Goal: Transaction & Acquisition: Register for event/course

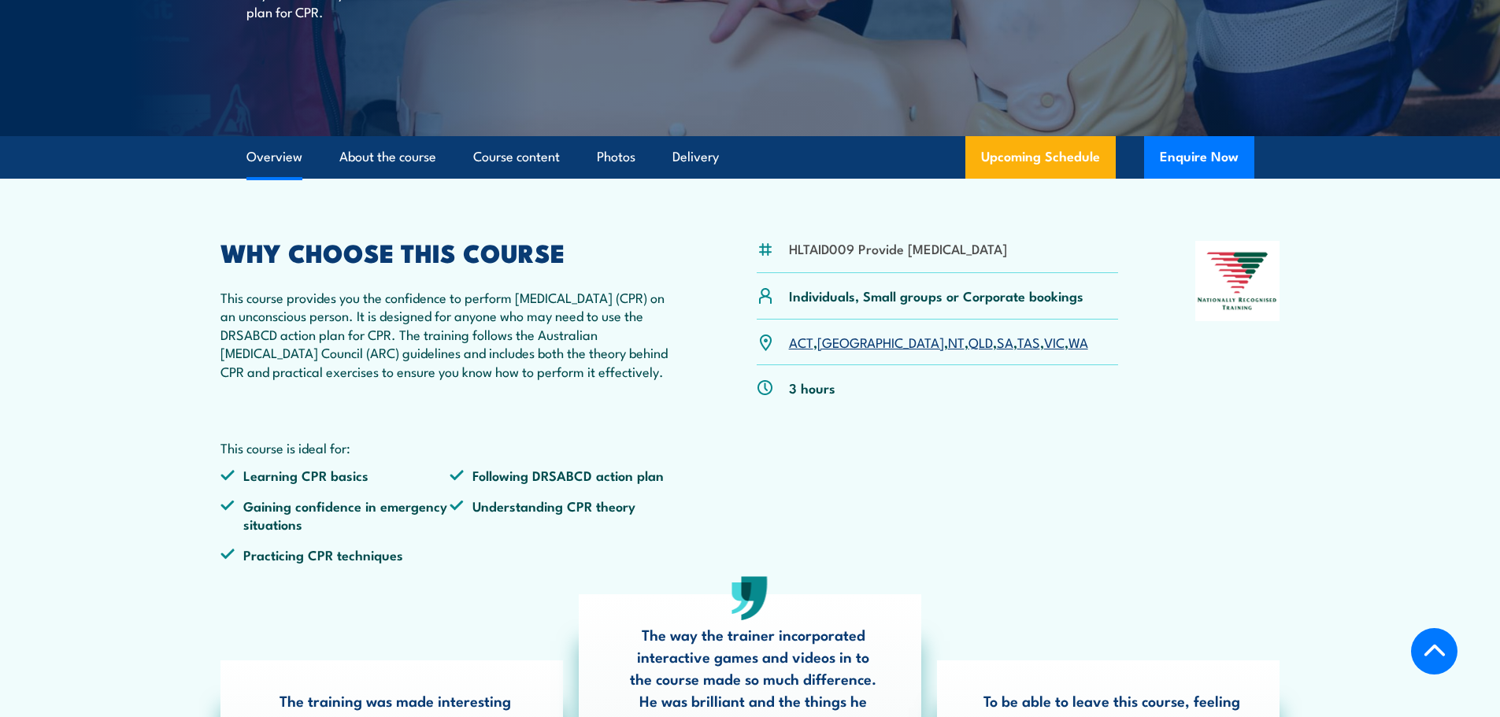
scroll to position [472, 0]
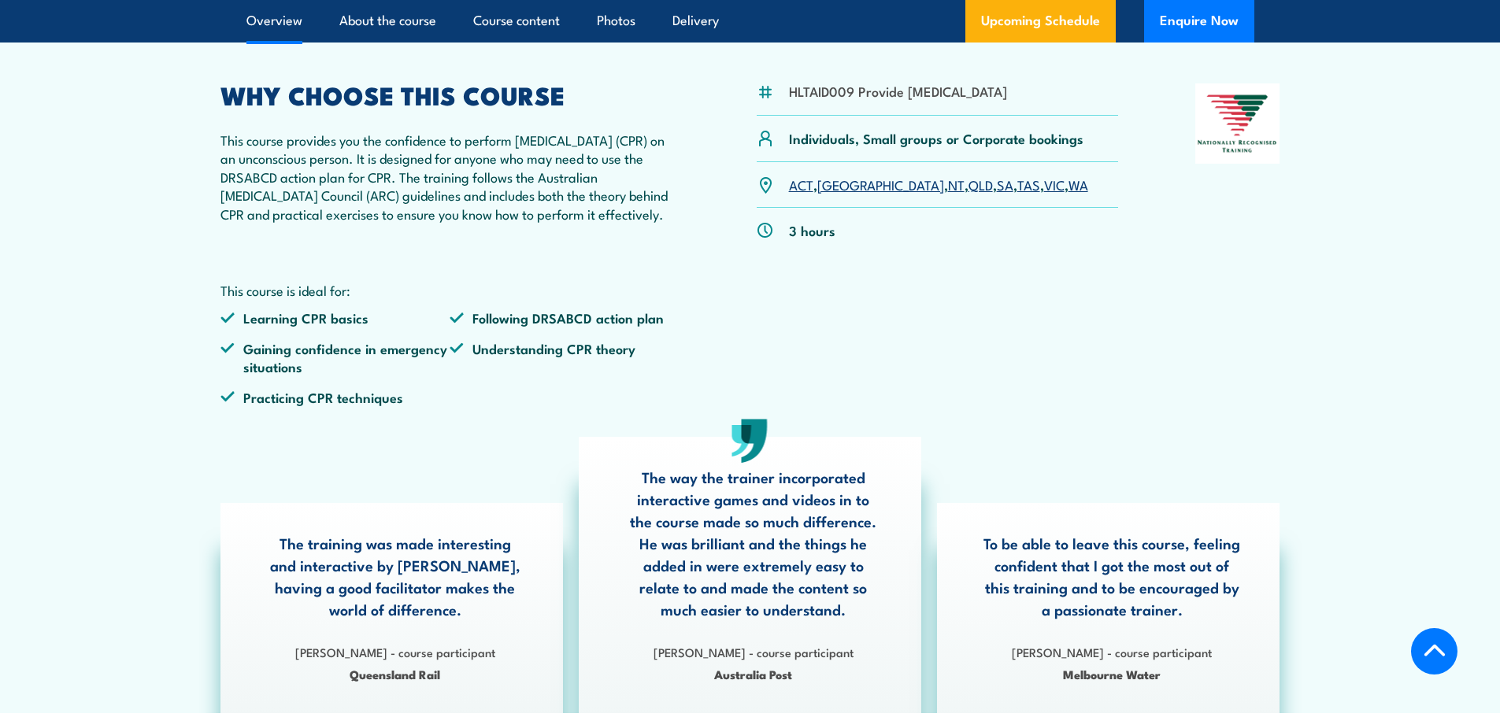
click at [1068, 194] on link "WA" at bounding box center [1078, 184] width 20 height 19
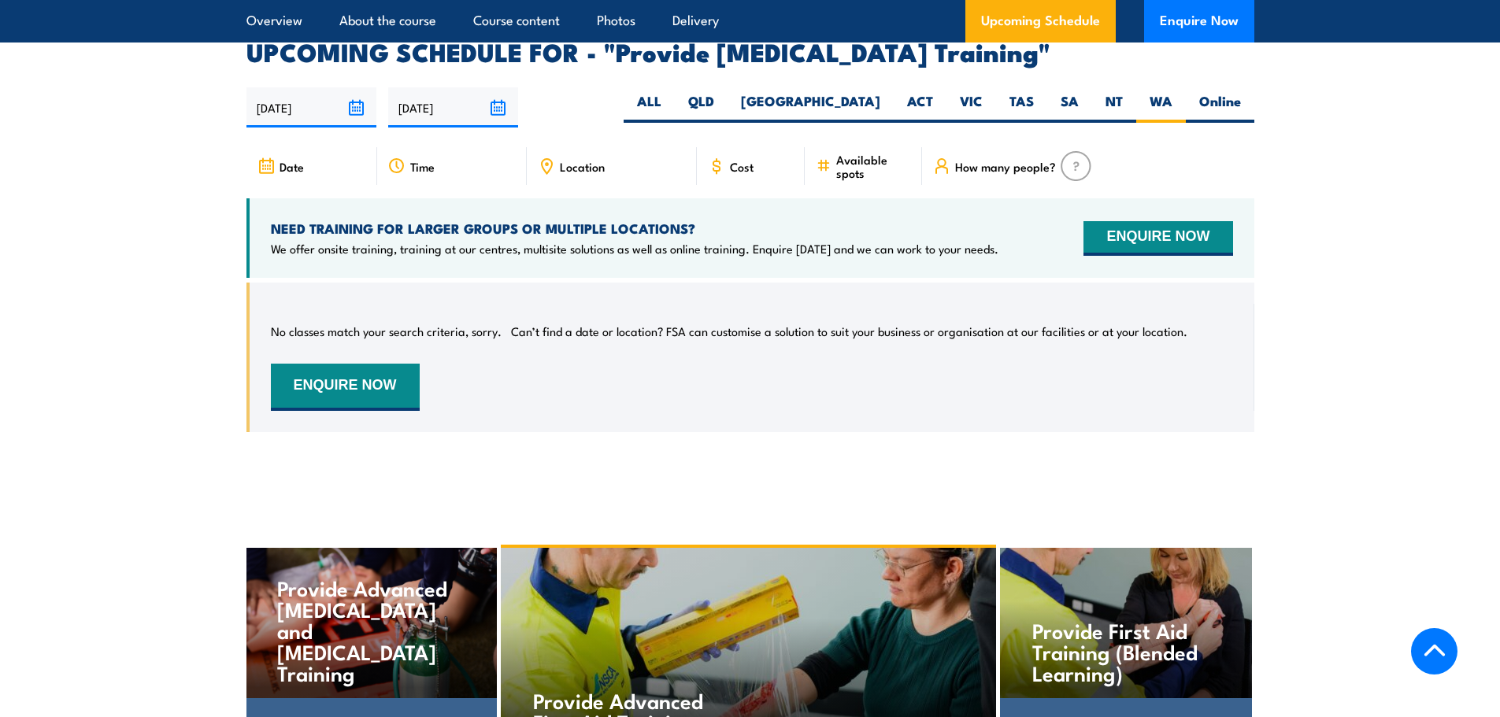
scroll to position [2754, 0]
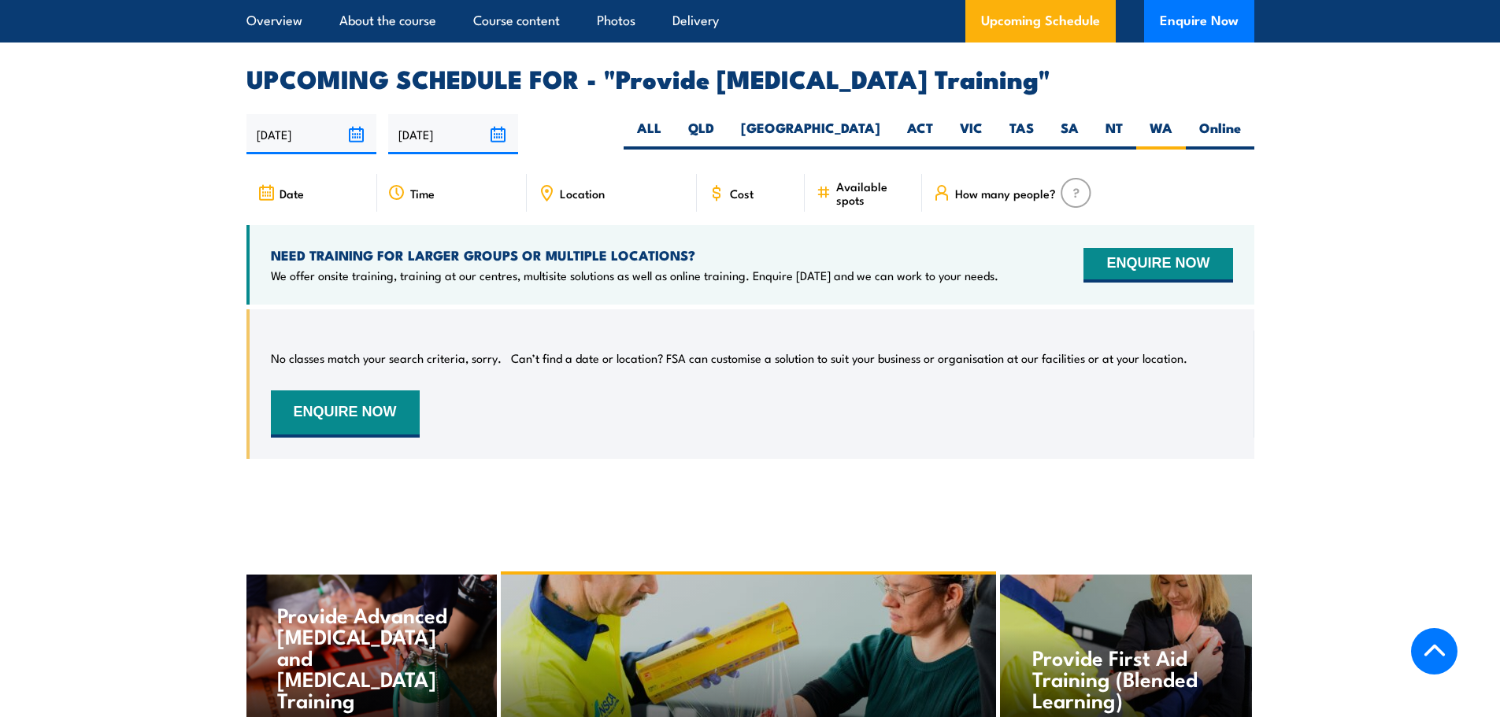
click at [494, 139] on input "[DATE]" at bounding box center [453, 134] width 130 height 40
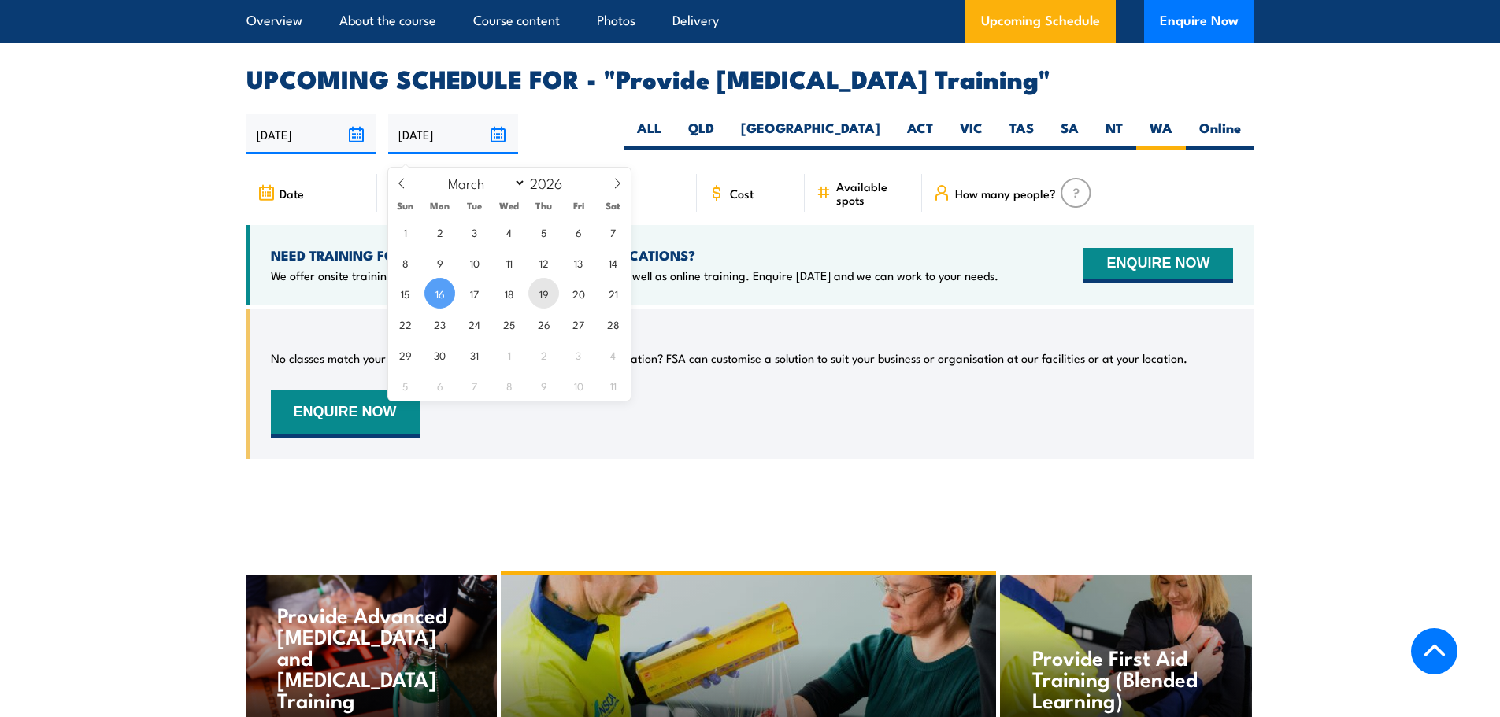
click at [544, 296] on span "19" at bounding box center [543, 293] width 31 height 31
type input "19/03/2026"
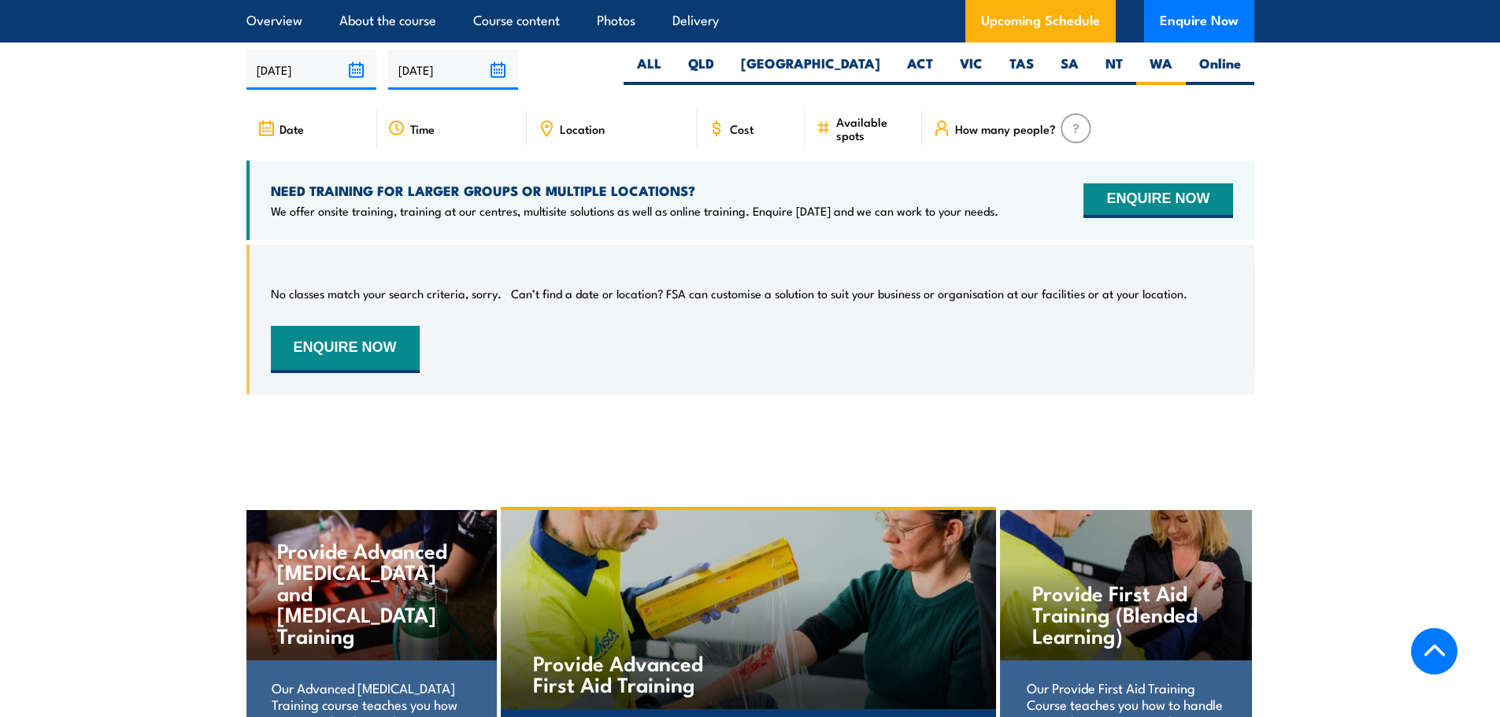
scroll to position [2833, 0]
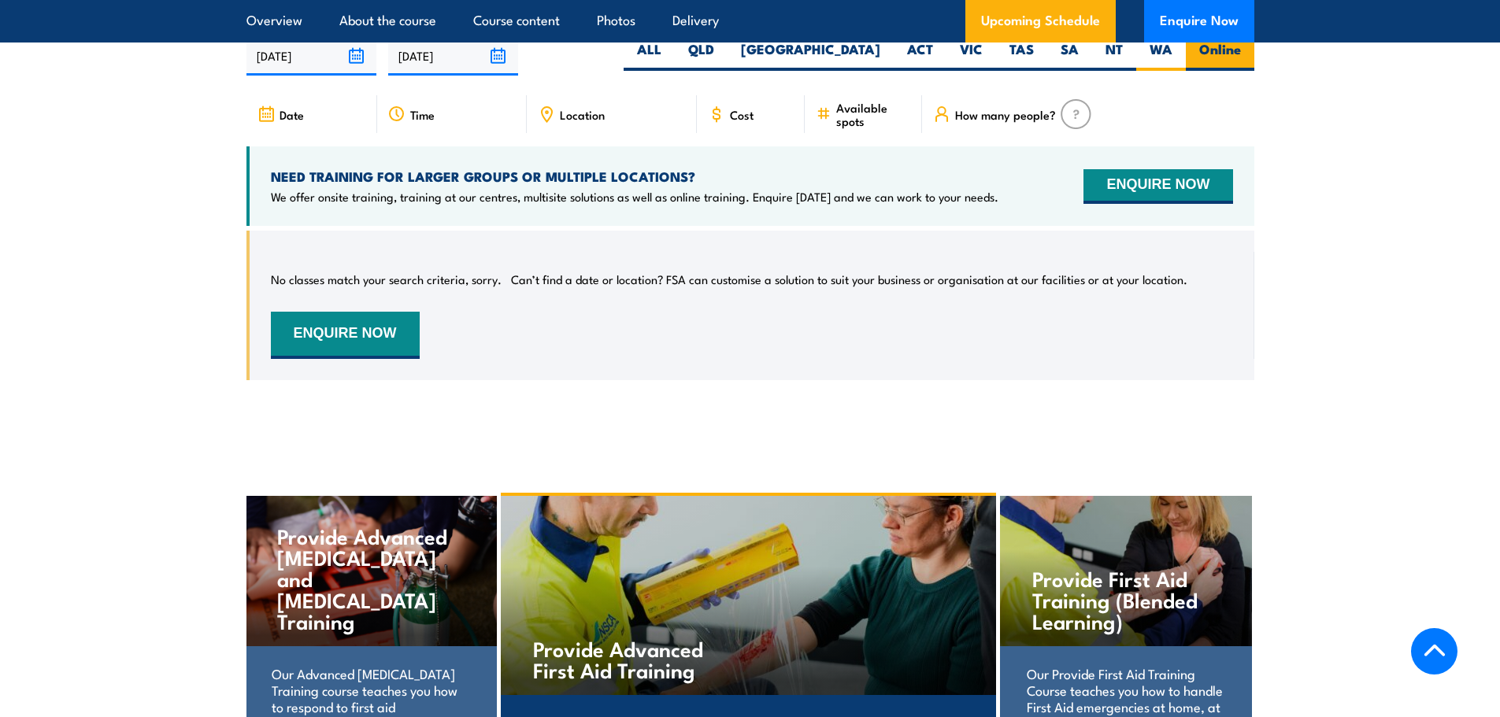
click at [1205, 60] on label "Online" at bounding box center [1220, 55] width 69 height 31
click at [1241, 50] on input "Online" at bounding box center [1246, 45] width 10 height 10
radio input "true"
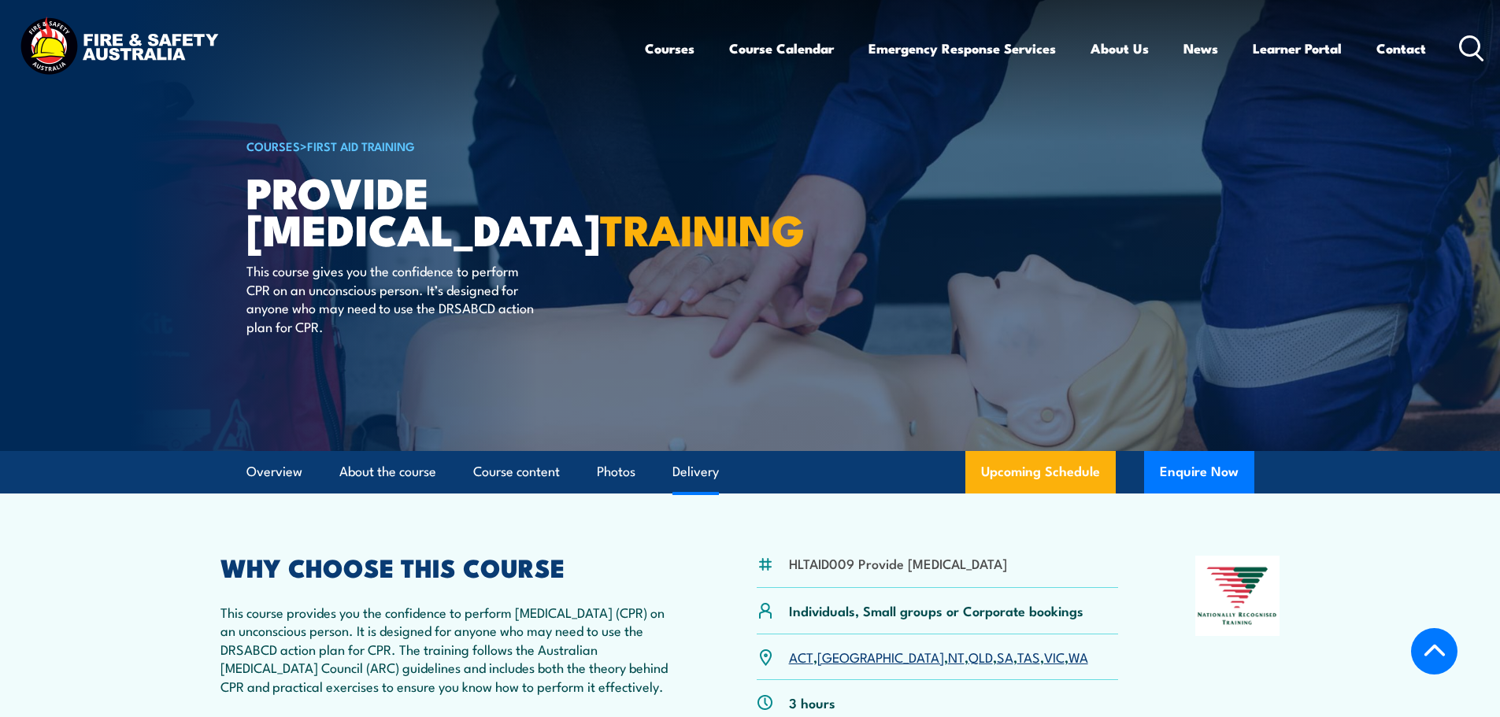
select select "2"
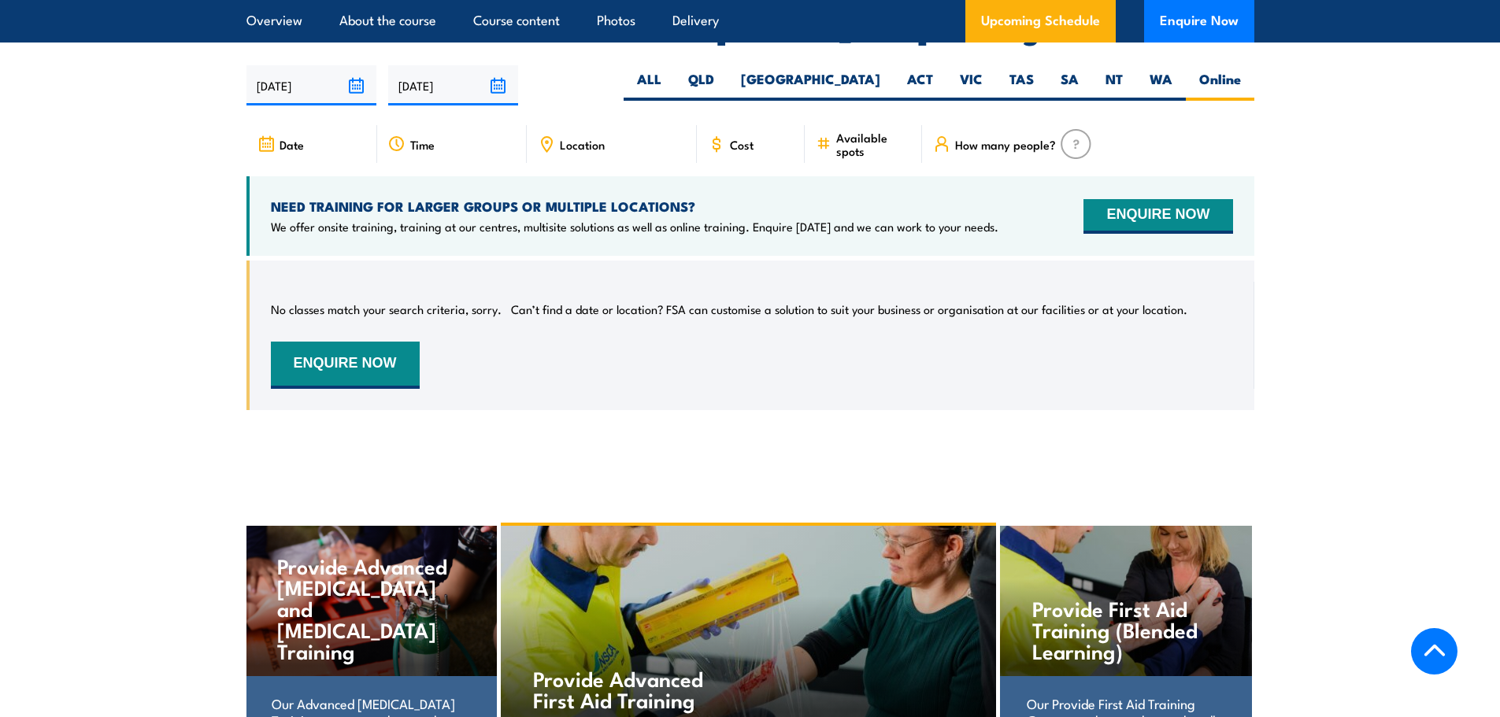
scroll to position [2833, 0]
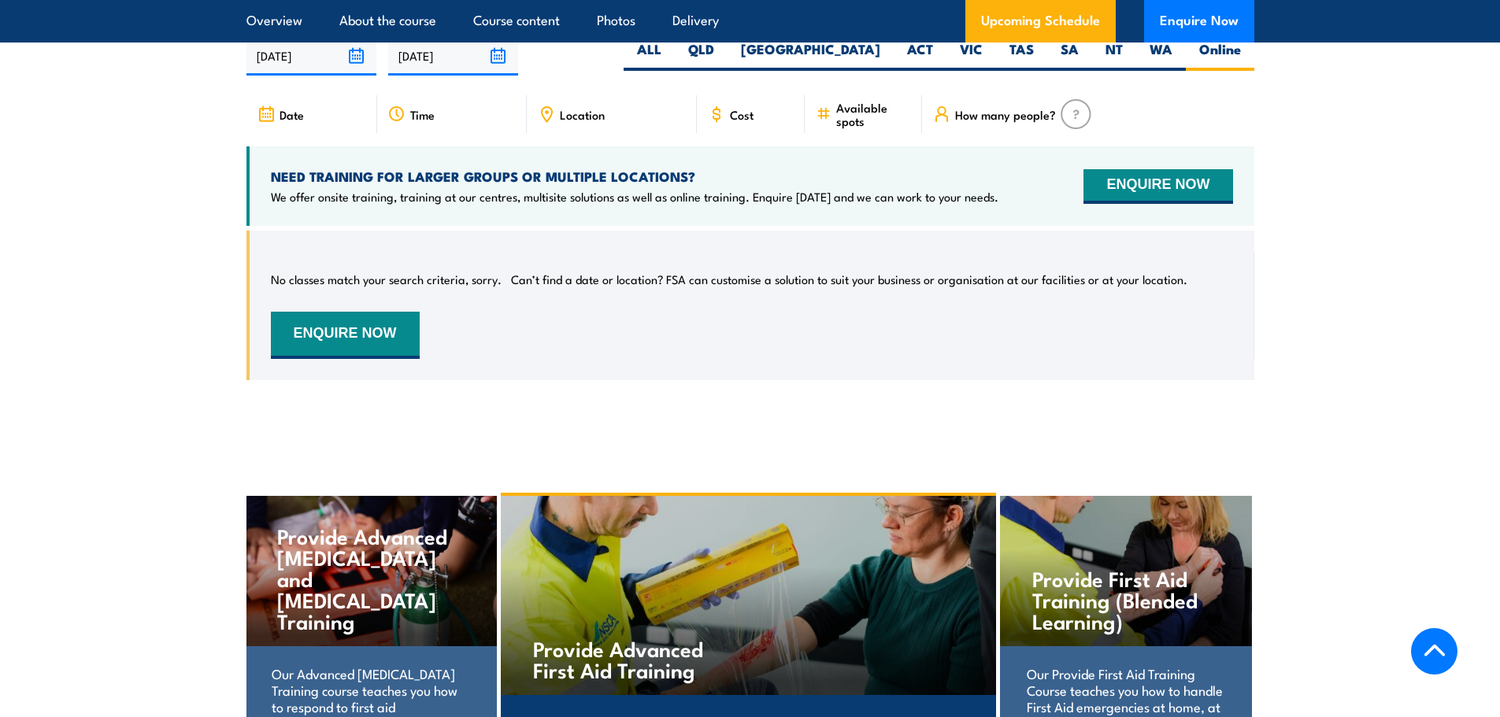
click at [498, 66] on input "19/03/2026" at bounding box center [453, 55] width 130 height 40
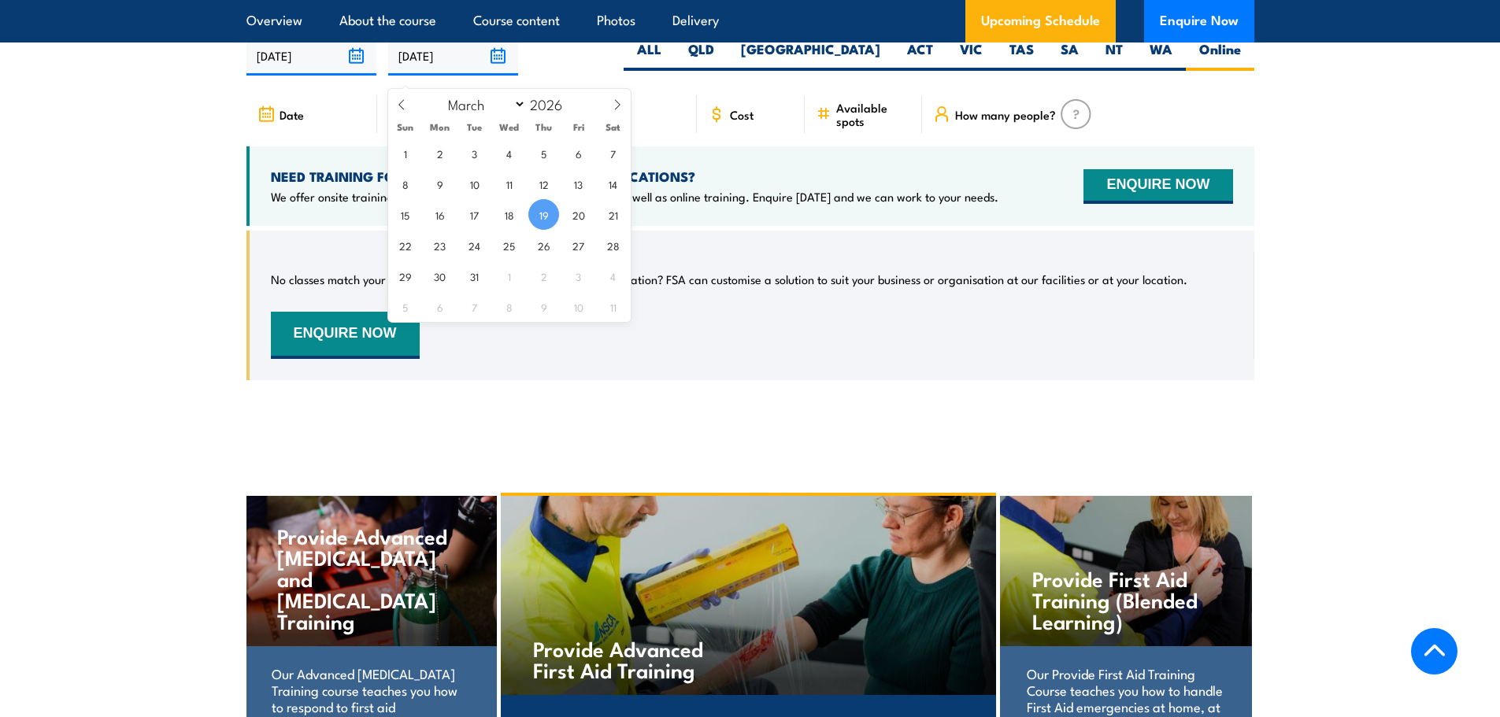
click at [886, 380] on div "No classes match your search criteria, sorry. Can’t find a date or location? FS…" at bounding box center [750, 306] width 1008 height 150
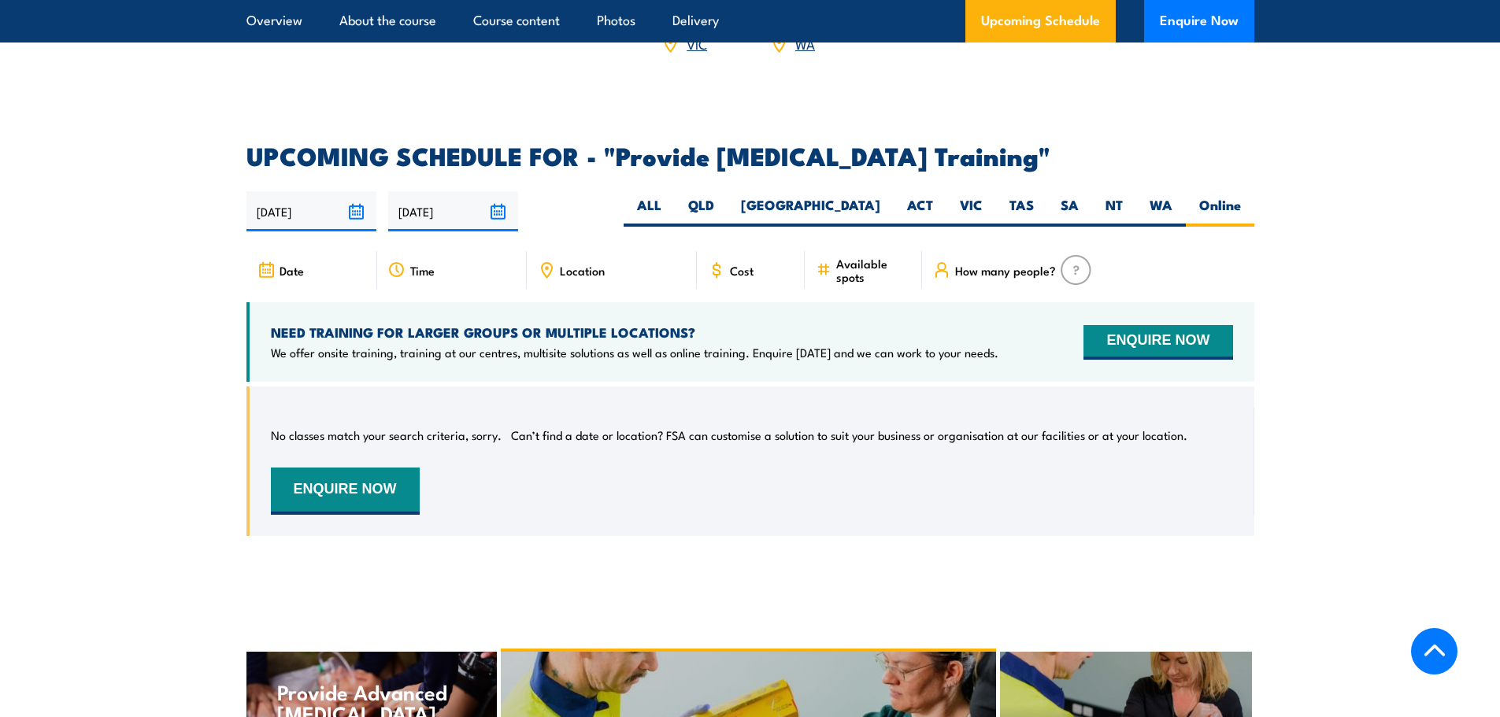
scroll to position [2676, 0]
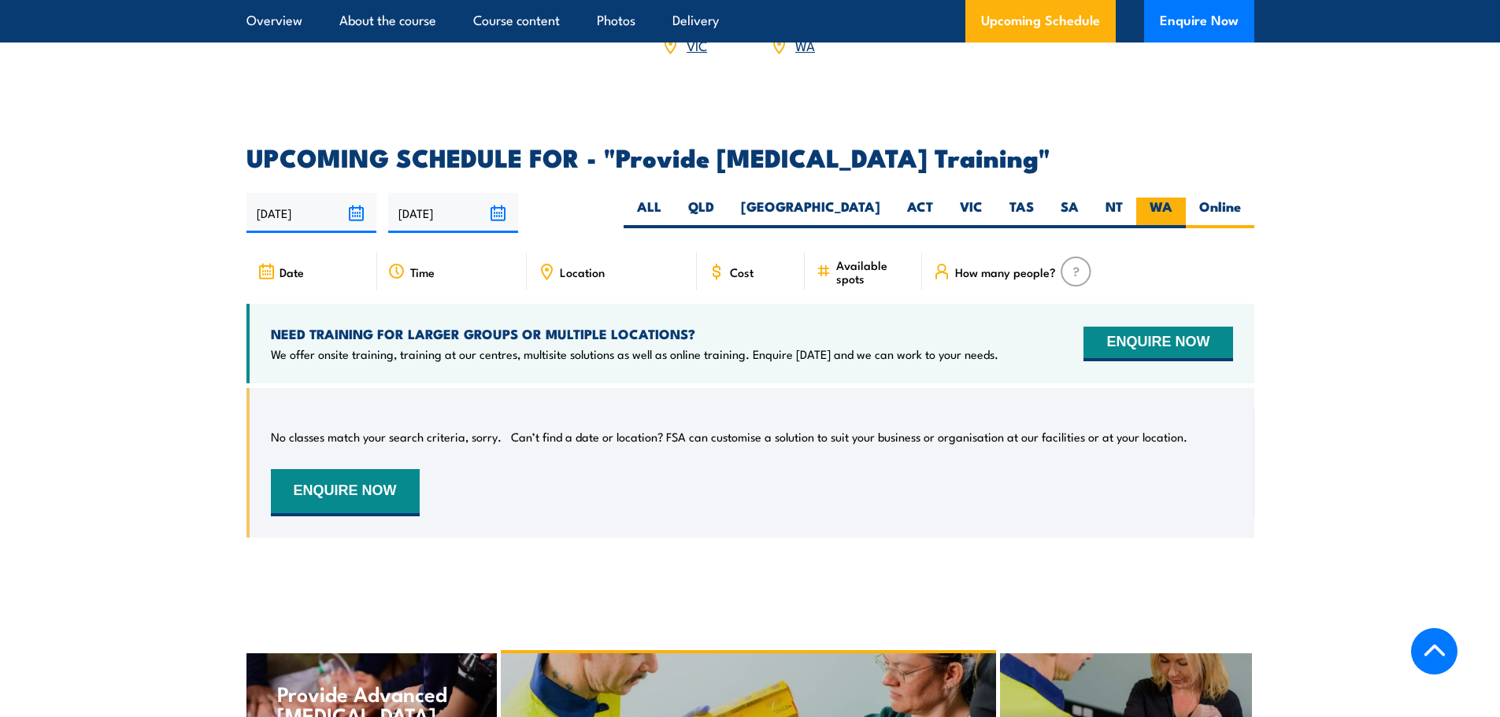
click at [1161, 217] on label "WA" at bounding box center [1161, 213] width 50 height 31
click at [1172, 208] on input "WA" at bounding box center [1177, 203] width 10 height 10
radio input "true"
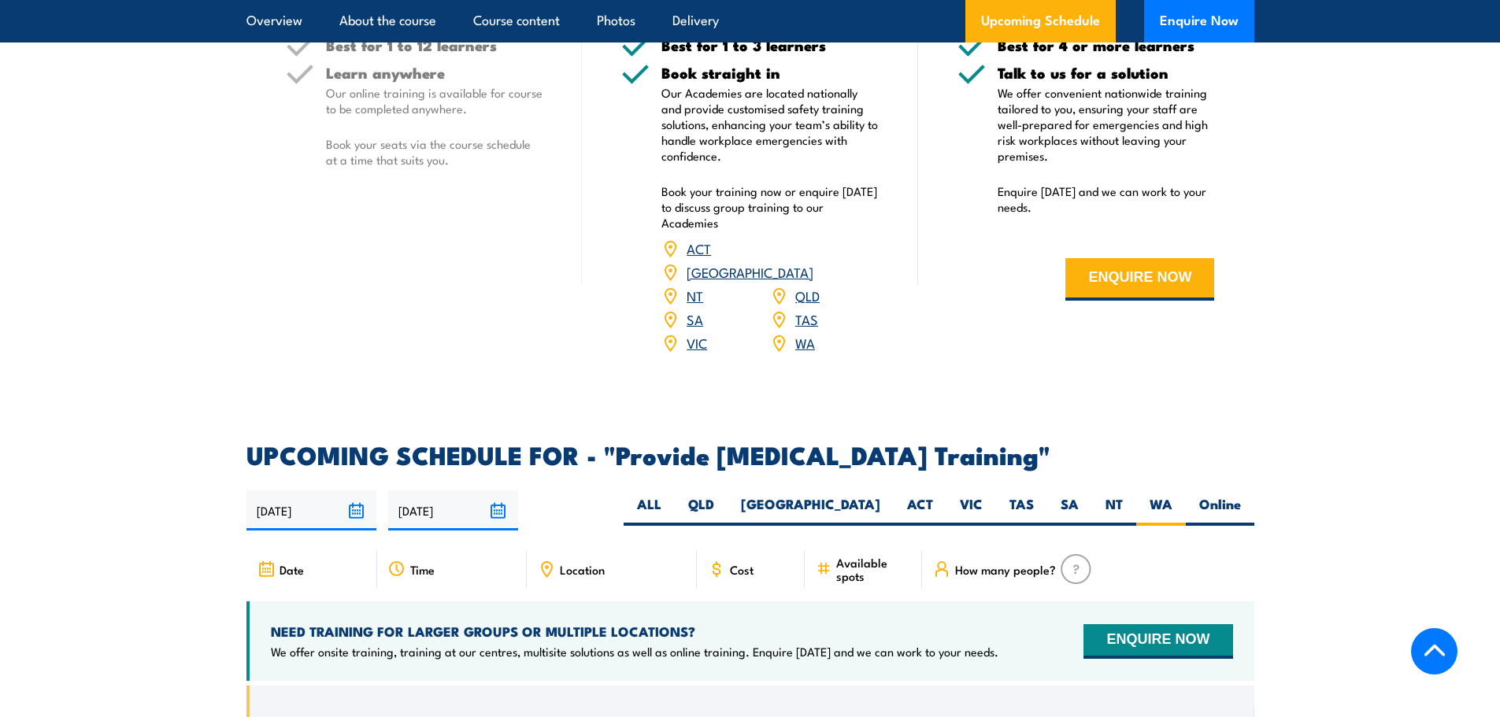
scroll to position [2361, 0]
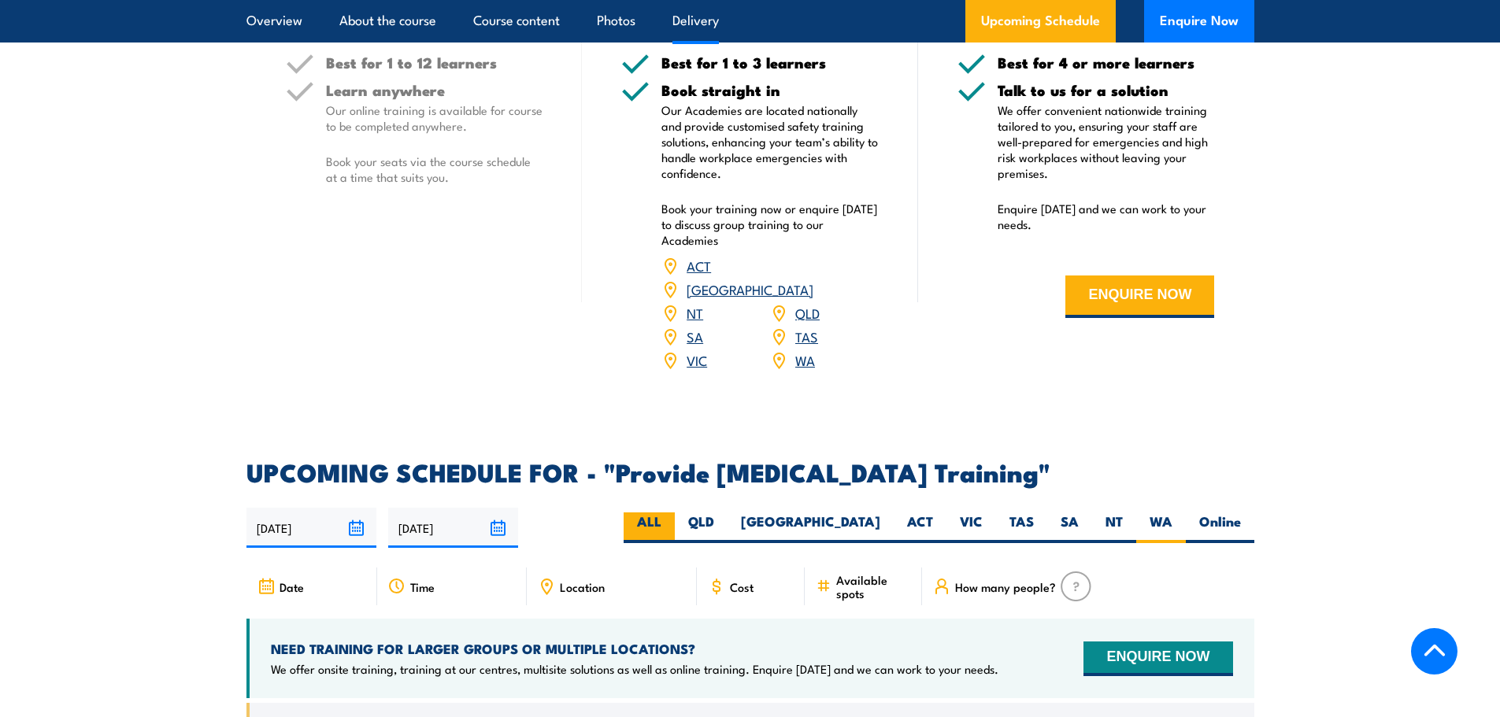
click at [675, 531] on label "ALL" at bounding box center [649, 528] width 51 height 31
click at [672, 523] on input "ALL" at bounding box center [666, 518] width 10 height 10
radio input "true"
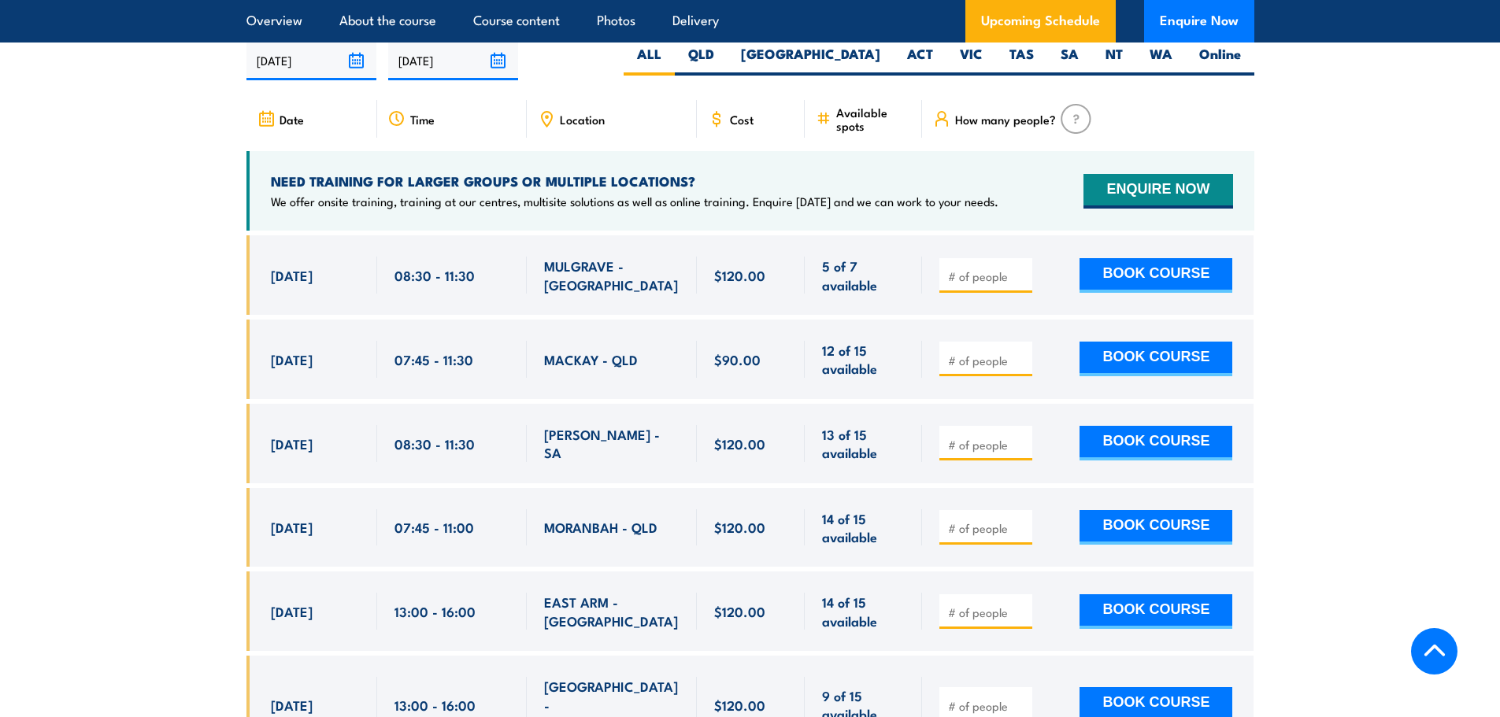
scroll to position [2833, 0]
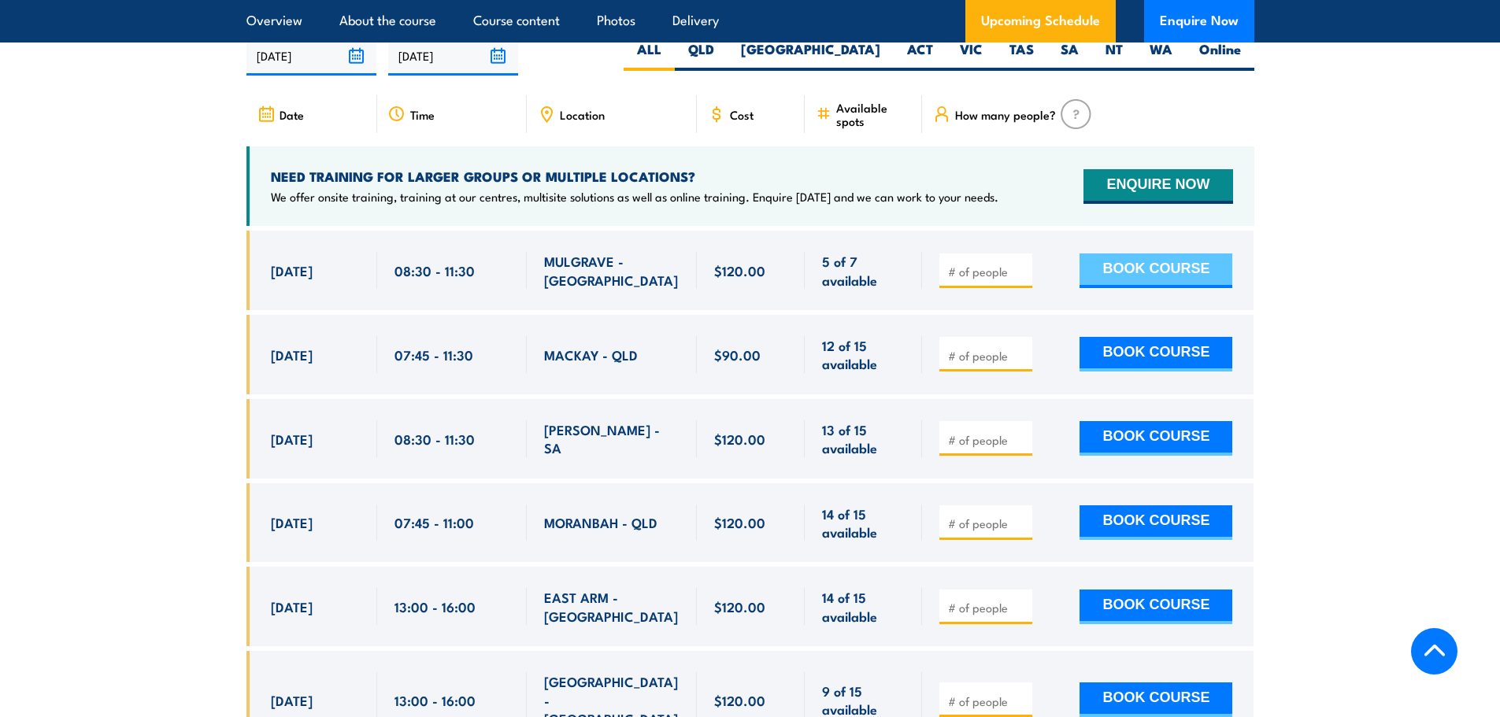
click at [1109, 279] on button "BOOK COURSE" at bounding box center [1156, 271] width 153 height 35
click at [991, 280] on input "number" at bounding box center [987, 272] width 79 height 16
drag, startPoint x: 988, startPoint y: 278, endPoint x: 835, endPoint y: 305, distance: 155.9
click at [835, 305] on div "25 Sep, 2025, 08:30 - 08:30" at bounding box center [750, 271] width 1008 height 80
type input "5"
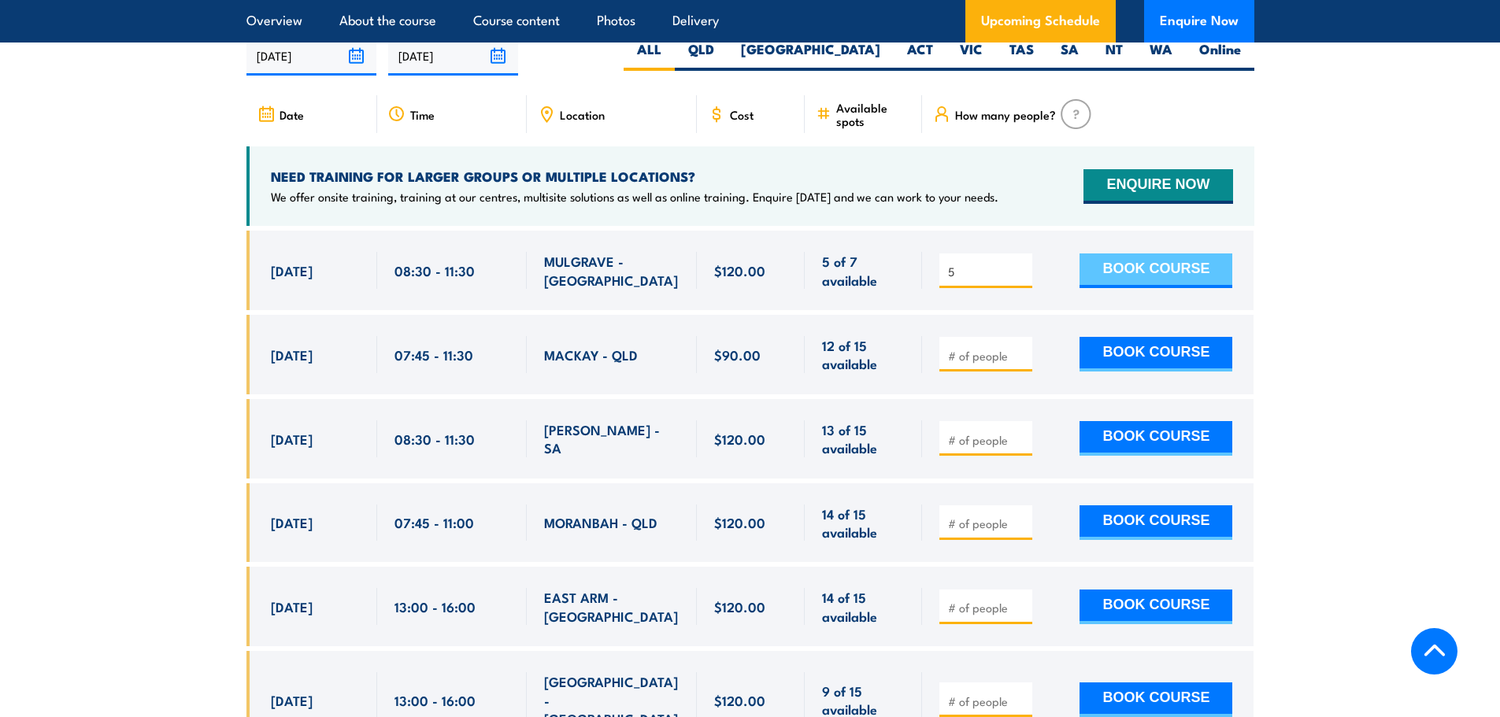
click at [1109, 285] on button "BOOK COURSE" at bounding box center [1156, 271] width 153 height 35
